Goal: Task Accomplishment & Management: Manage account settings

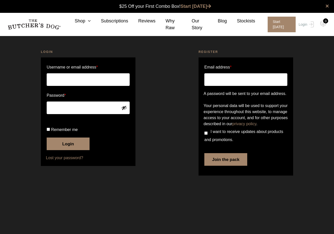
type input "[EMAIL_ADDRESS][DOMAIN_NAME]"
click at [68, 150] on button "Login" at bounding box center [68, 144] width 43 height 13
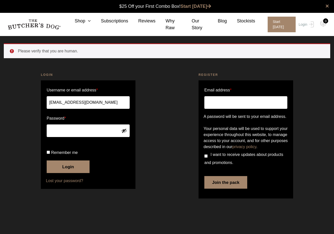
click at [66, 155] on span "Remember me" at bounding box center [64, 153] width 27 height 4
click at [50, 154] on input "Remember me" at bounding box center [48, 152] width 3 height 3
checkbox input "true"
click at [64, 173] on button "Login" at bounding box center [68, 167] width 43 height 13
click at [69, 173] on button "Login" at bounding box center [68, 167] width 43 height 13
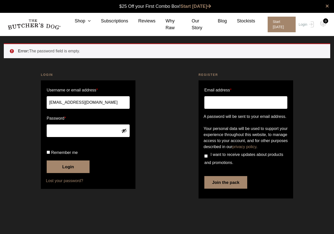
click at [78, 173] on button "Login" at bounding box center [68, 167] width 43 height 13
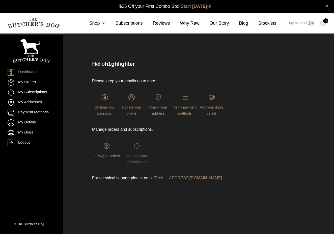
click at [137, 161] on span "Manage your subscriptions" at bounding box center [137, 159] width 21 height 10
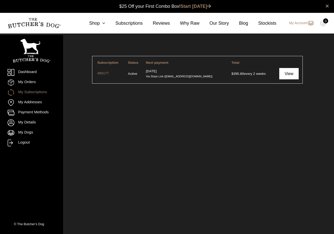
click at [291, 77] on link "View" at bounding box center [288, 73] width 19 height 11
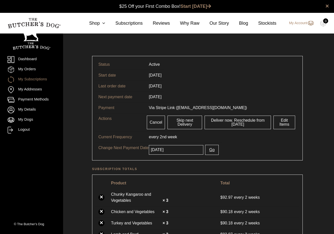
scroll to position [0, 0]
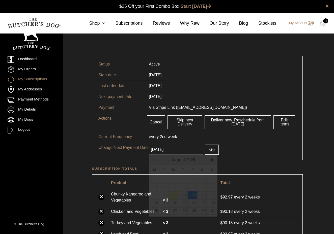
click at [190, 151] on input "[DATE]" at bounding box center [176, 150] width 54 height 10
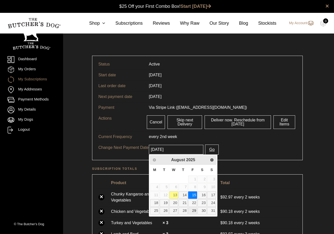
click at [195, 210] on link "29" at bounding box center [192, 210] width 9 height 7
type input "[DATE]"
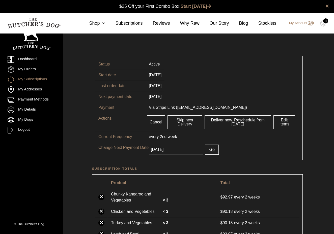
click at [215, 149] on button "Go" at bounding box center [211, 150] width 13 height 10
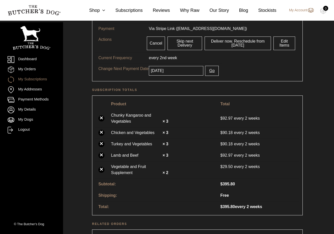
scroll to position [103, 0]
click at [101, 169] on link "×" at bounding box center [101, 169] width 6 height 6
